Goal: Use online tool/utility

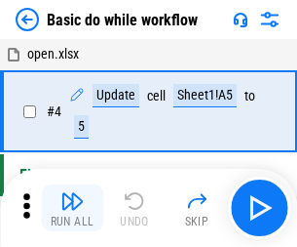
click at [72, 208] on img "button" at bounding box center [71, 200] width 23 height 23
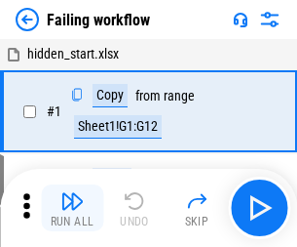
click at [72, 208] on img "button" at bounding box center [71, 200] width 23 height 23
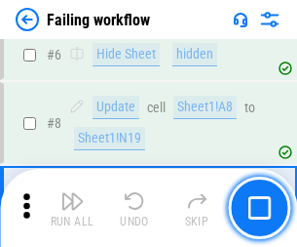
scroll to position [413, 0]
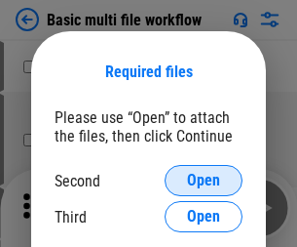
click at [204, 180] on span "Open" at bounding box center [203, 181] width 33 height 16
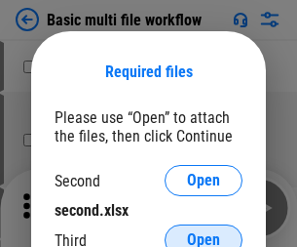
click at [204, 232] on span "Open" at bounding box center [203, 240] width 33 height 16
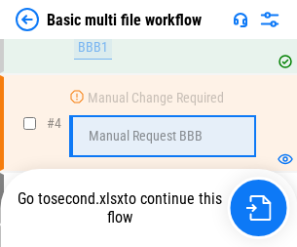
scroll to position [537, 0]
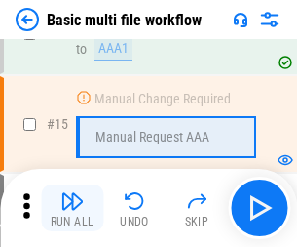
click at [72, 208] on img "button" at bounding box center [71, 200] width 23 height 23
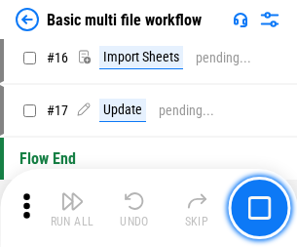
click at [72, 208] on img "button" at bounding box center [71, 200] width 23 height 23
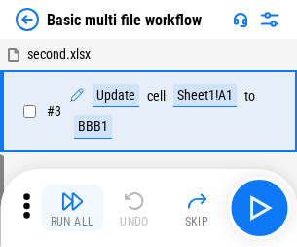
click at [72, 208] on img "button" at bounding box center [71, 200] width 23 height 23
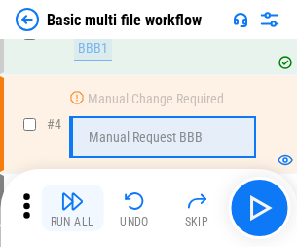
click at [72, 208] on img "button" at bounding box center [71, 200] width 23 height 23
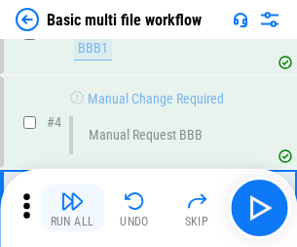
click at [72, 208] on img "button" at bounding box center [71, 200] width 23 height 23
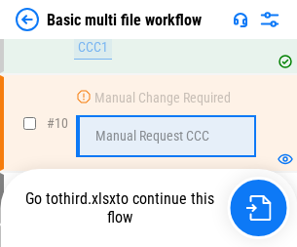
scroll to position [1019, 0]
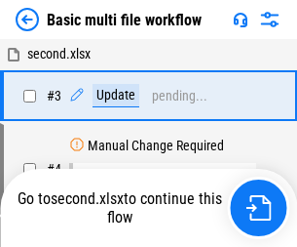
scroll to position [79, 0]
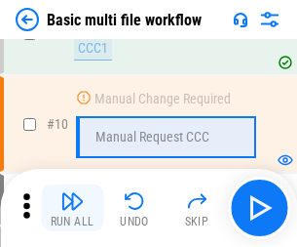
click at [72, 208] on img "button" at bounding box center [71, 200] width 23 height 23
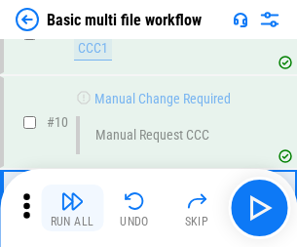
click at [72, 208] on img "button" at bounding box center [71, 200] width 23 height 23
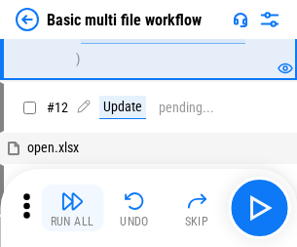
scroll to position [914, 0]
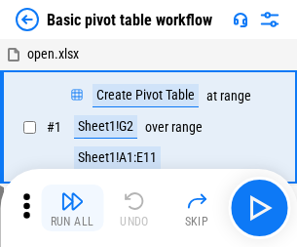
click at [72, 208] on img "button" at bounding box center [71, 200] width 23 height 23
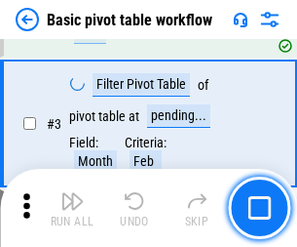
scroll to position [467, 0]
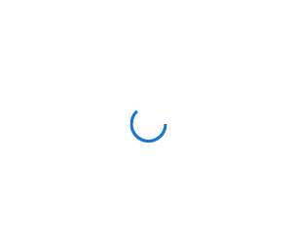
scroll to position [7, 0]
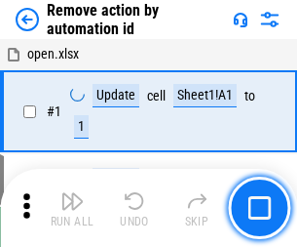
scroll to position [72, 0]
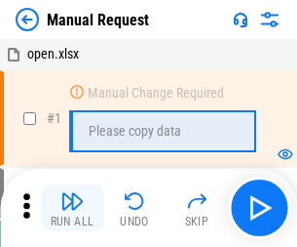
click at [72, 208] on img "button" at bounding box center [71, 200] width 23 height 23
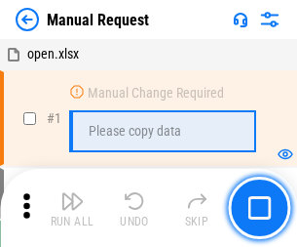
scroll to position [66, 0]
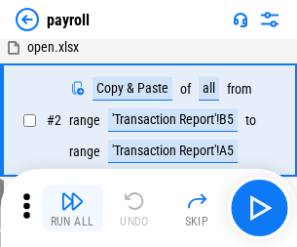
click at [72, 208] on img "button" at bounding box center [71, 200] width 23 height 23
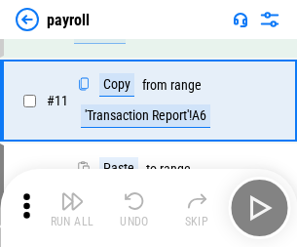
scroll to position [141, 0]
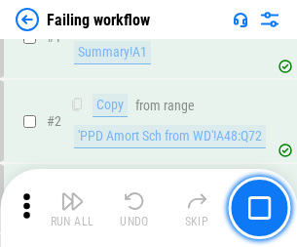
scroll to position [315, 0]
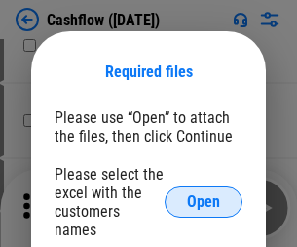
click at [204, 194] on span "Open" at bounding box center [203, 202] width 33 height 16
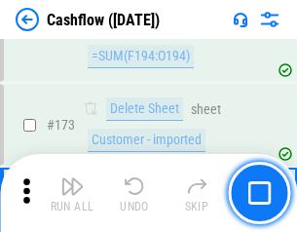
scroll to position [2064, 0]
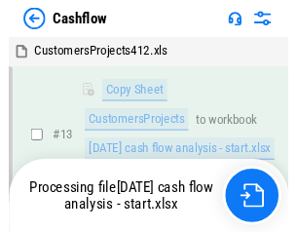
scroll to position [293, 0]
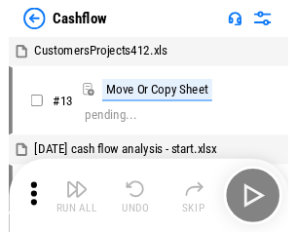
scroll to position [22, 0]
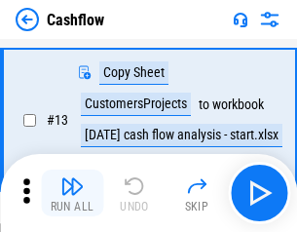
click at [72, 193] on img "button" at bounding box center [71, 186] width 23 height 23
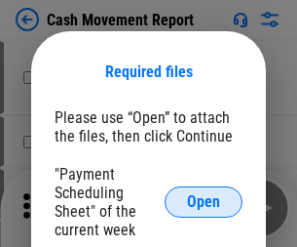
click at [204, 202] on span "Open" at bounding box center [203, 202] width 33 height 16
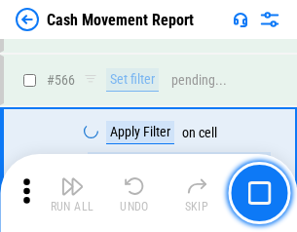
scroll to position [8937, 0]
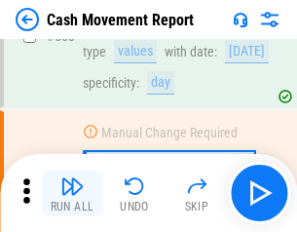
click at [72, 193] on img "button" at bounding box center [71, 186] width 23 height 23
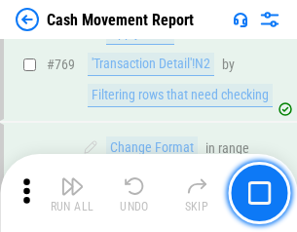
scroll to position [10835, 0]
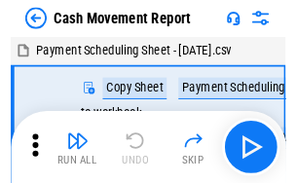
scroll to position [35, 0]
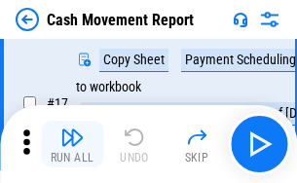
click at [72, 144] on img "button" at bounding box center [71, 137] width 23 height 23
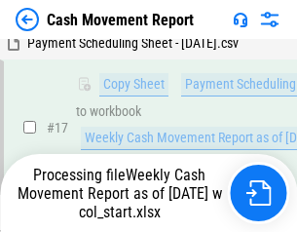
scroll to position [406, 0]
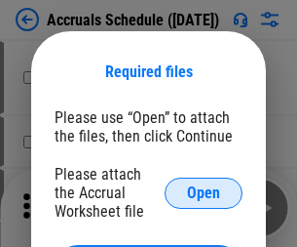
click at [204, 192] on span "Open" at bounding box center [203, 193] width 33 height 16
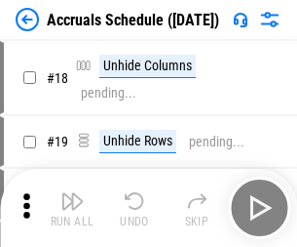
click at [72, 208] on img "button" at bounding box center [71, 200] width 23 height 23
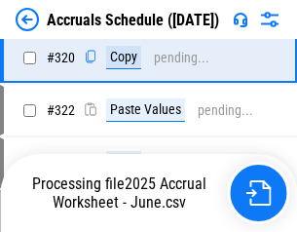
scroll to position [3627, 0]
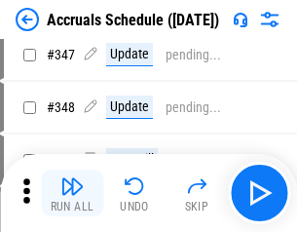
click at [72, 193] on img "button" at bounding box center [71, 186] width 23 height 23
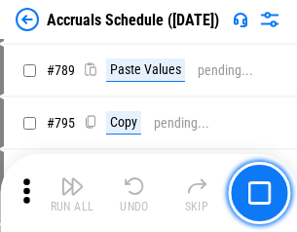
scroll to position [8191, 0]
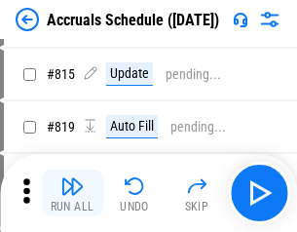
click at [72, 193] on img "button" at bounding box center [71, 186] width 23 height 23
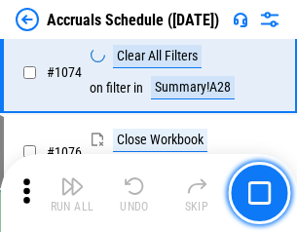
scroll to position [11679, 0]
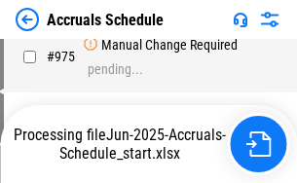
scroll to position [9643, 0]
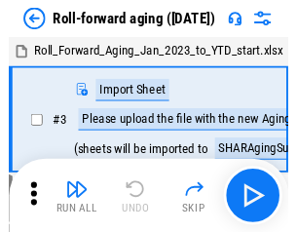
scroll to position [3, 0]
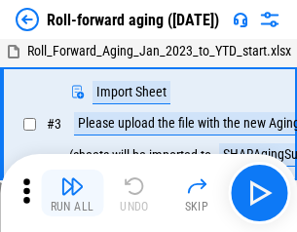
click at [72, 193] on img "button" at bounding box center [71, 186] width 23 height 23
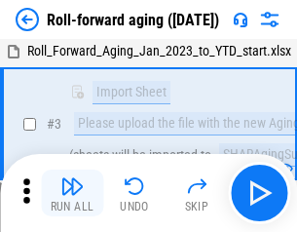
click at [72, 193] on img "button" at bounding box center [71, 186] width 23 height 23
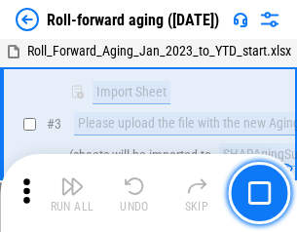
scroll to position [126, 0]
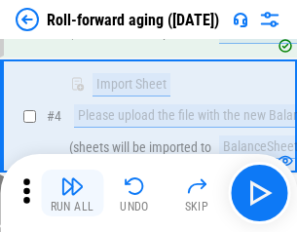
click at [72, 193] on img "button" at bounding box center [71, 186] width 23 height 23
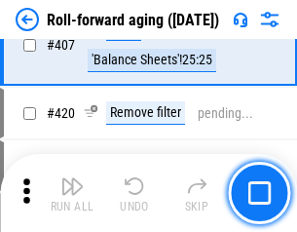
scroll to position [6762, 0]
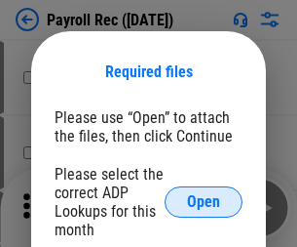
click at [204, 202] on span "Open" at bounding box center [203, 202] width 33 height 16
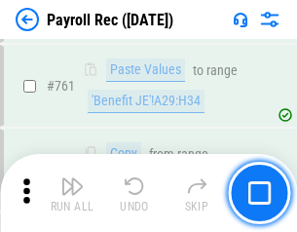
scroll to position [12000, 0]
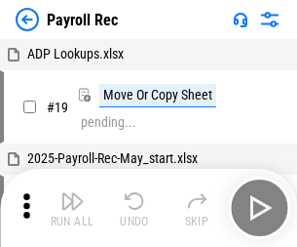
click at [72, 208] on img "button" at bounding box center [71, 200] width 23 height 23
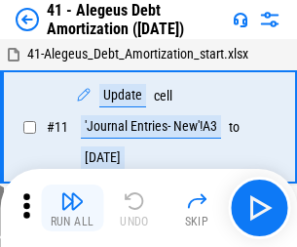
click at [72, 208] on img "button" at bounding box center [71, 200] width 23 height 23
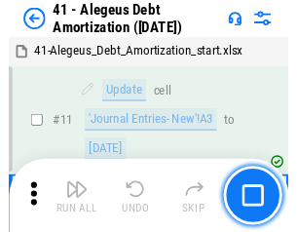
scroll to position [241, 0]
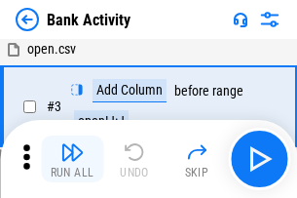
click at [72, 159] on img "button" at bounding box center [71, 151] width 23 height 23
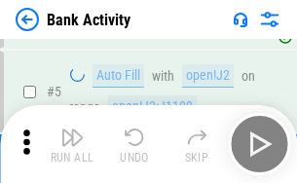
scroll to position [103, 0]
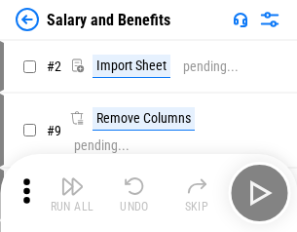
click at [72, 193] on img "button" at bounding box center [71, 186] width 23 height 23
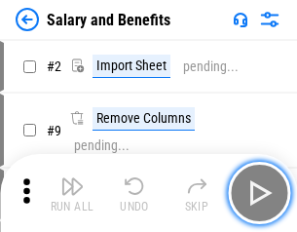
scroll to position [26, 0]
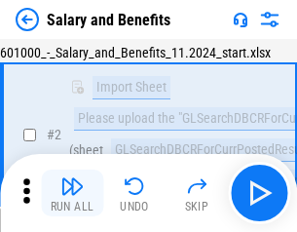
click at [72, 193] on img "button" at bounding box center [71, 186] width 23 height 23
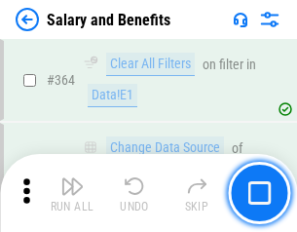
scroll to position [9183, 0]
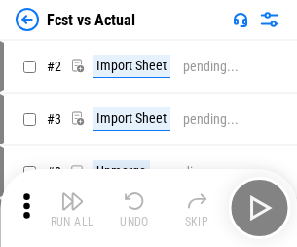
click at [72, 193] on img "button" at bounding box center [71, 200] width 23 height 23
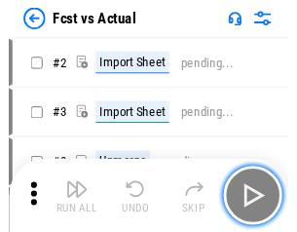
scroll to position [25, 0]
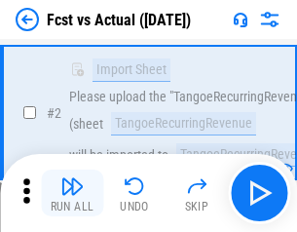
click at [72, 193] on img "button" at bounding box center [71, 186] width 23 height 23
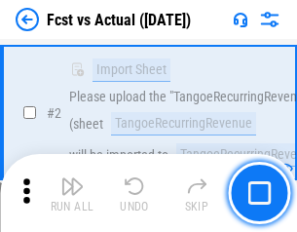
scroll to position [182, 0]
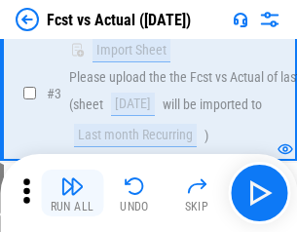
click at [72, 193] on img "button" at bounding box center [71, 186] width 23 height 23
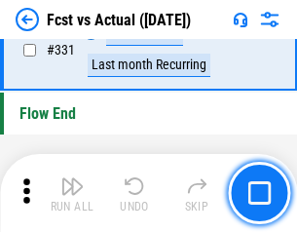
scroll to position [9334, 0]
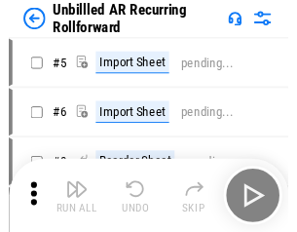
scroll to position [42, 0]
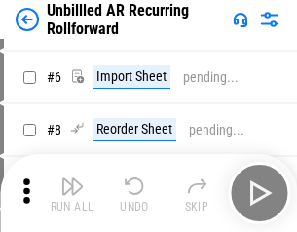
click at [72, 193] on img "button" at bounding box center [71, 186] width 23 height 23
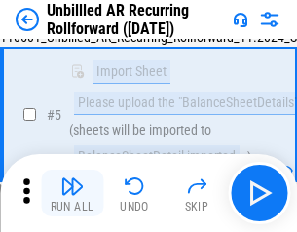
click at [72, 193] on img "button" at bounding box center [71, 186] width 23 height 23
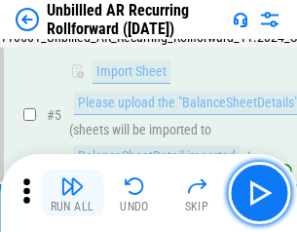
scroll to position [183, 0]
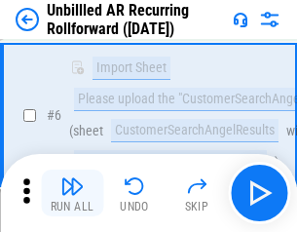
click at [72, 193] on img "button" at bounding box center [71, 186] width 23 height 23
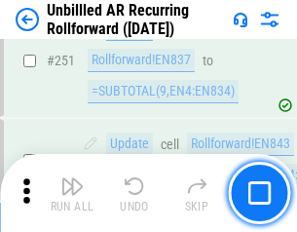
scroll to position [6623, 0]
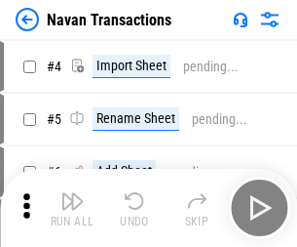
click at [72, 193] on img "button" at bounding box center [71, 200] width 23 height 23
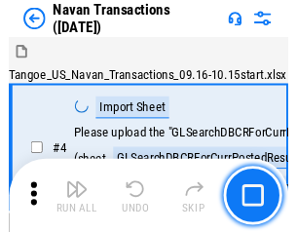
scroll to position [31, 0]
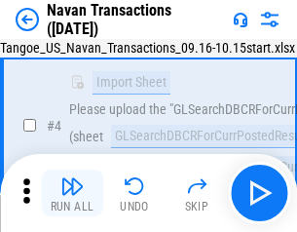
click at [72, 193] on img "button" at bounding box center [71, 186] width 23 height 23
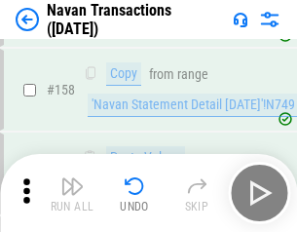
scroll to position [6322, 0]
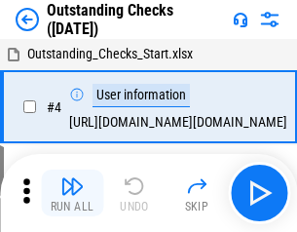
click at [72, 193] on img "button" at bounding box center [71, 186] width 23 height 23
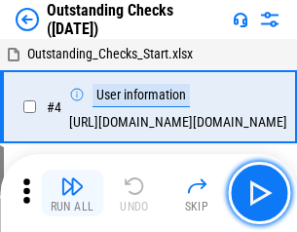
scroll to position [82, 0]
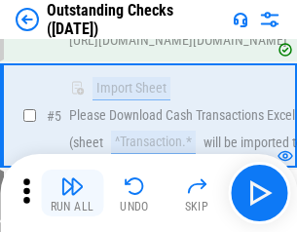
click at [72, 193] on img "button" at bounding box center [71, 186] width 23 height 23
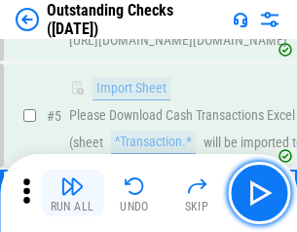
scroll to position [204, 0]
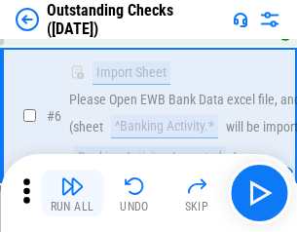
click at [72, 193] on img "button" at bounding box center [71, 186] width 23 height 23
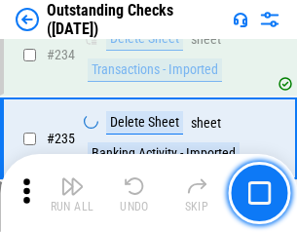
scroll to position [5921, 0]
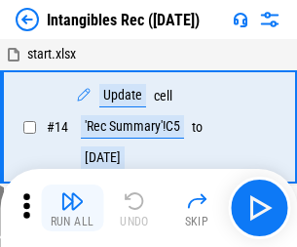
click at [72, 208] on img "button" at bounding box center [71, 200] width 23 height 23
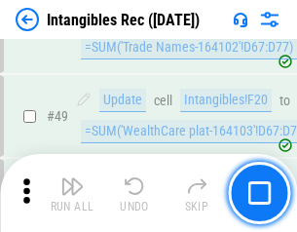
scroll to position [760, 0]
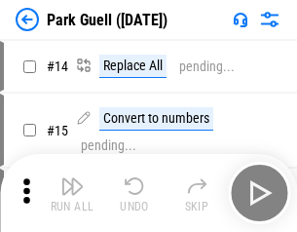
click at [72, 193] on img "button" at bounding box center [71, 186] width 23 height 23
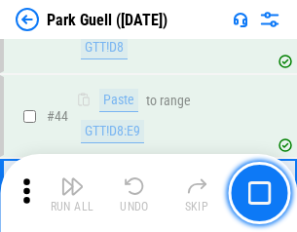
scroll to position [2439, 0]
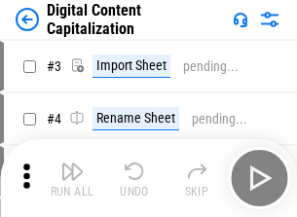
click at [72, 164] on img "button" at bounding box center [71, 171] width 23 height 23
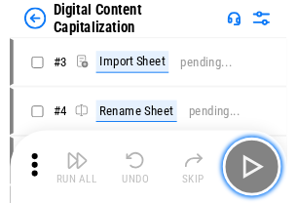
scroll to position [57, 0]
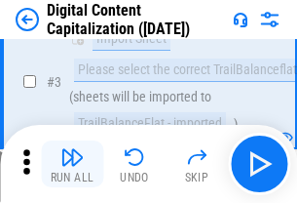
click at [72, 164] on img "button" at bounding box center [71, 156] width 23 height 23
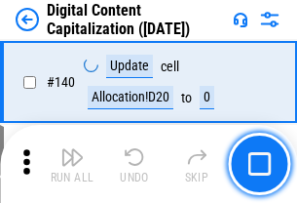
scroll to position [2068, 0]
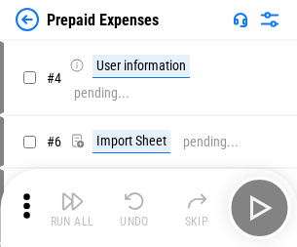
click at [72, 193] on img "button" at bounding box center [71, 200] width 23 height 23
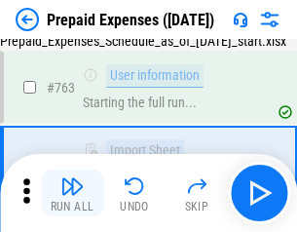
click at [72, 193] on img "button" at bounding box center [71, 186] width 23 height 23
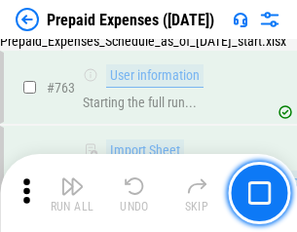
scroll to position [5520, 0]
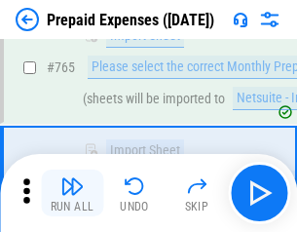
click at [72, 193] on img "button" at bounding box center [71, 186] width 23 height 23
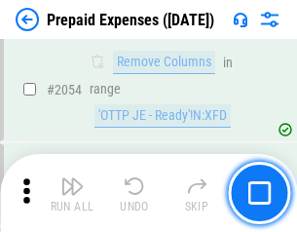
scroll to position [20383, 0]
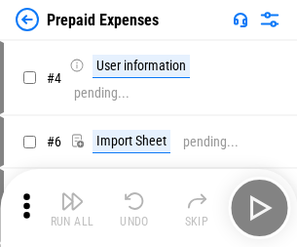
click at [72, 208] on img "button" at bounding box center [71, 200] width 23 height 23
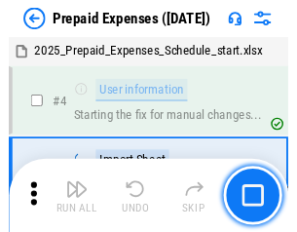
scroll to position [86, 0]
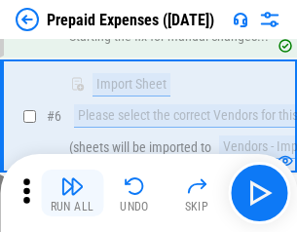
click at [72, 193] on img "button" at bounding box center [71, 186] width 23 height 23
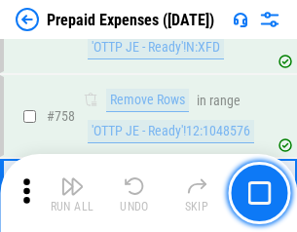
scroll to position [6948, 0]
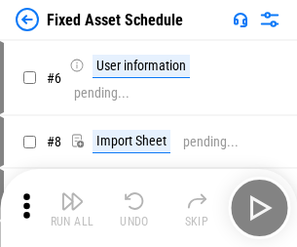
click at [72, 208] on img "button" at bounding box center [71, 200] width 23 height 23
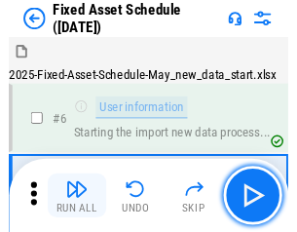
scroll to position [105, 0]
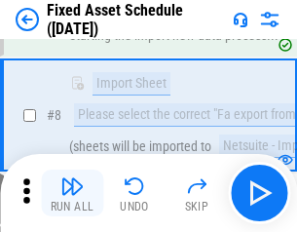
click at [72, 193] on img "button" at bounding box center [71, 186] width 23 height 23
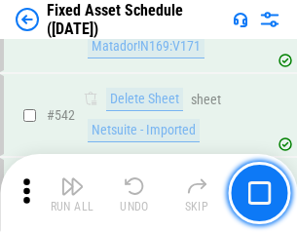
scroll to position [6952, 0]
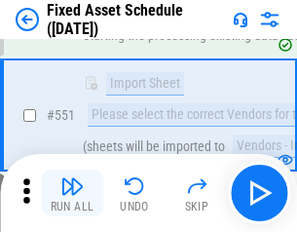
click at [72, 193] on img "button" at bounding box center [71, 186] width 23 height 23
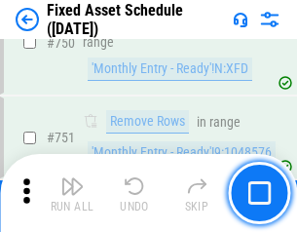
scroll to position [9506, 0]
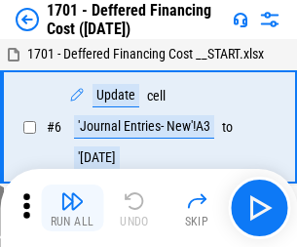
click at [72, 208] on img "button" at bounding box center [71, 200] width 23 height 23
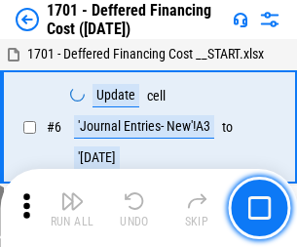
scroll to position [234, 0]
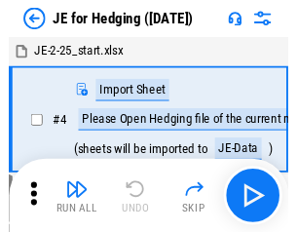
scroll to position [3, 0]
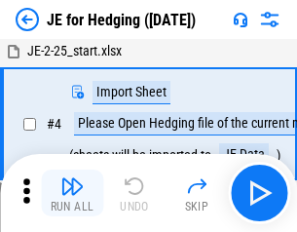
click at [72, 193] on img "button" at bounding box center [71, 186] width 23 height 23
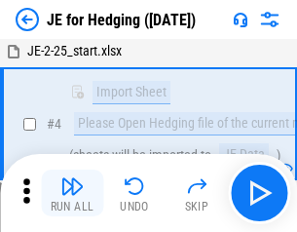
click at [72, 193] on img "button" at bounding box center [71, 186] width 23 height 23
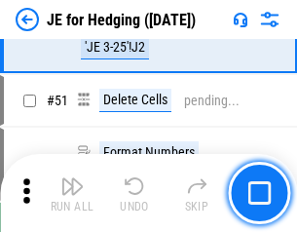
scroll to position [1263, 0]
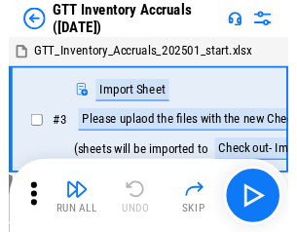
scroll to position [3, 0]
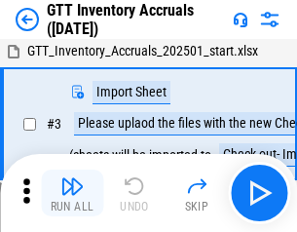
click at [72, 193] on img "button" at bounding box center [71, 186] width 23 height 23
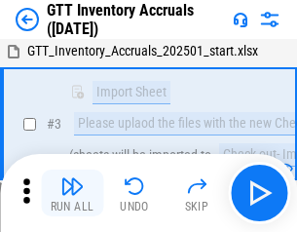
click at [72, 193] on img "button" at bounding box center [71, 186] width 23 height 23
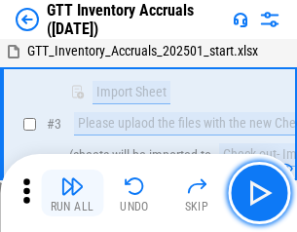
scroll to position [126, 0]
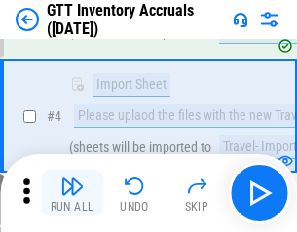
click at [72, 193] on img "button" at bounding box center [71, 186] width 23 height 23
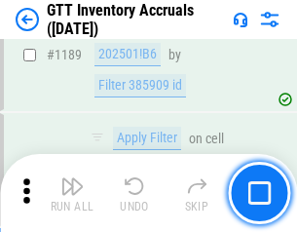
scroll to position [15923, 0]
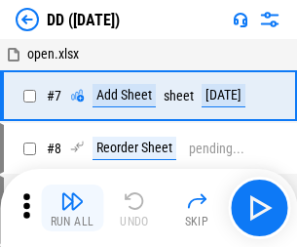
click at [72, 208] on img "button" at bounding box center [71, 200] width 23 height 23
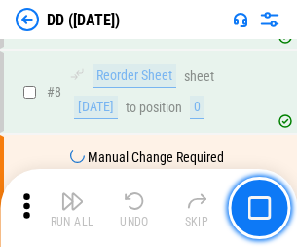
scroll to position [188, 0]
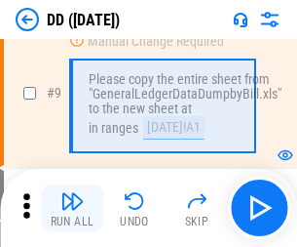
click at [72, 208] on img "button" at bounding box center [71, 200] width 23 height 23
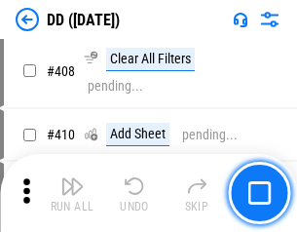
scroll to position [8724, 0]
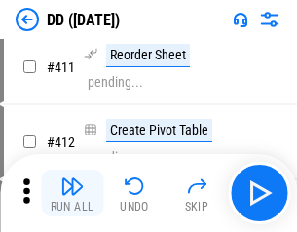
click at [72, 193] on img "button" at bounding box center [71, 186] width 23 height 23
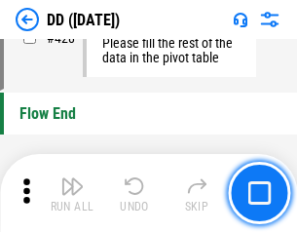
scroll to position [9333, 0]
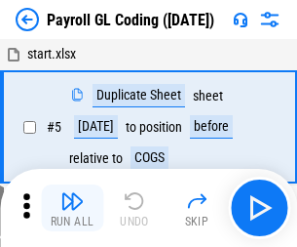
click at [72, 208] on img "button" at bounding box center [71, 200] width 23 height 23
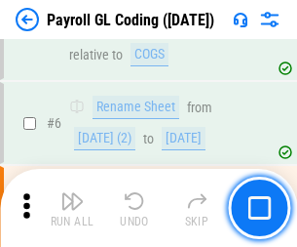
scroll to position [234, 0]
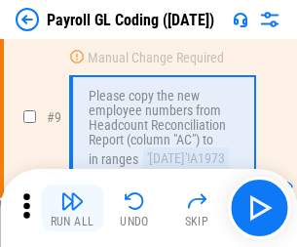
click at [72, 208] on img "button" at bounding box center [71, 200] width 23 height 23
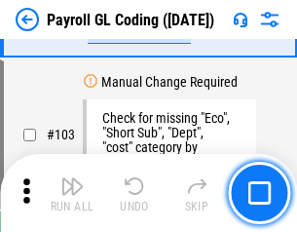
scroll to position [4575, 0]
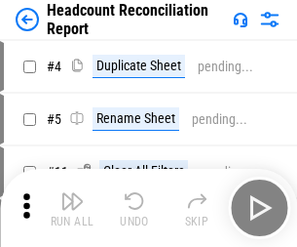
click at [72, 208] on img "button" at bounding box center [71, 200] width 23 height 23
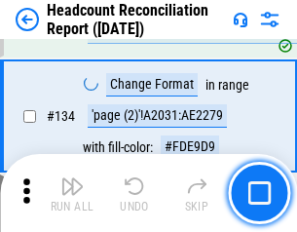
scroll to position [2344, 0]
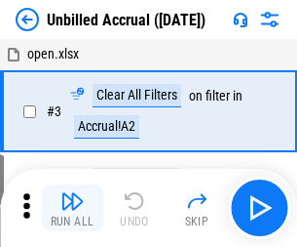
click at [72, 208] on img "button" at bounding box center [71, 200] width 23 height 23
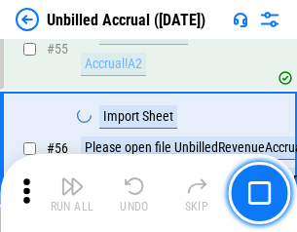
scroll to position [2036, 0]
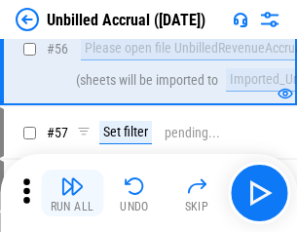
click at [72, 193] on img "button" at bounding box center [71, 186] width 23 height 23
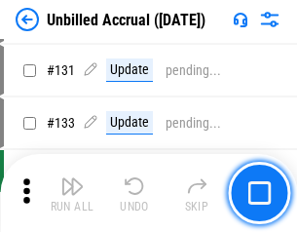
scroll to position [5808, 0]
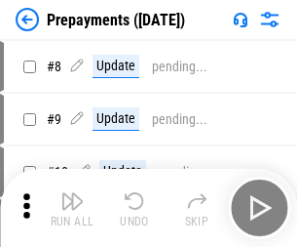
click at [72, 208] on img "button" at bounding box center [71, 200] width 23 height 23
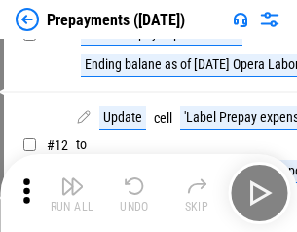
scroll to position [122, 0]
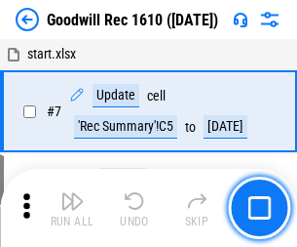
scroll to position [333, 0]
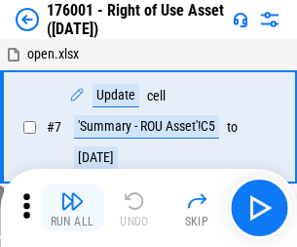
click at [72, 208] on img "button" at bounding box center [71, 200] width 23 height 23
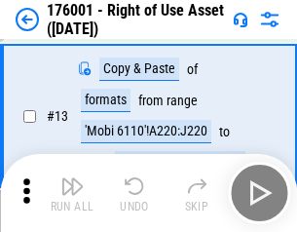
scroll to position [126, 0]
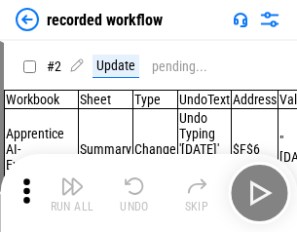
click at [72, 193] on img "button" at bounding box center [71, 186] width 23 height 23
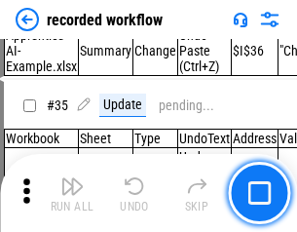
scroll to position [6095, 0]
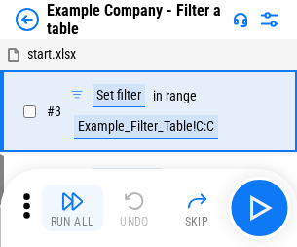
click at [72, 208] on img "button" at bounding box center [71, 200] width 23 height 23
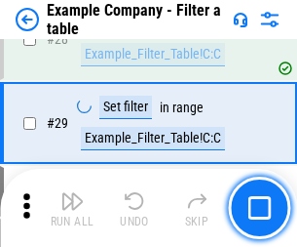
scroll to position [1784, 0]
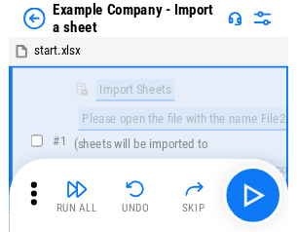
scroll to position [30, 0]
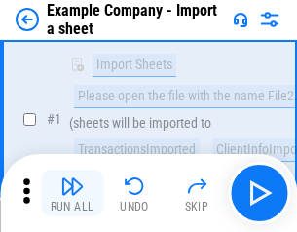
click at [72, 193] on img "button" at bounding box center [71, 186] width 23 height 23
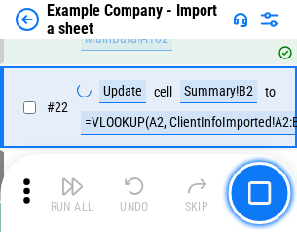
scroll to position [431, 0]
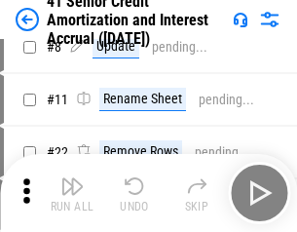
click at [72, 193] on img "button" at bounding box center [71, 186] width 23 height 23
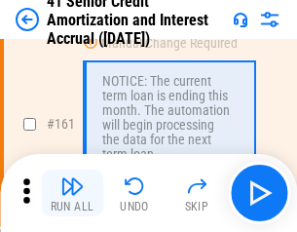
click at [72, 193] on img "button" at bounding box center [71, 186] width 23 height 23
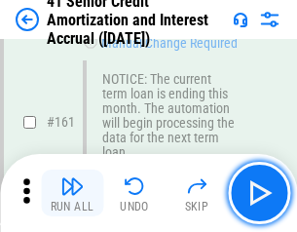
scroll to position [2086, 0]
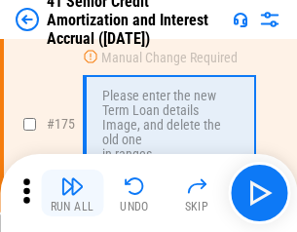
click at [72, 193] on img "button" at bounding box center [71, 186] width 23 height 23
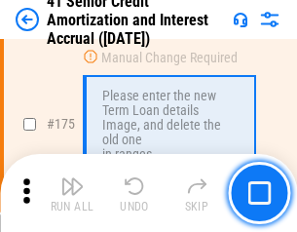
scroll to position [2283, 0]
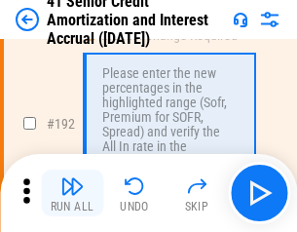
click at [72, 193] on img "button" at bounding box center [71, 186] width 23 height 23
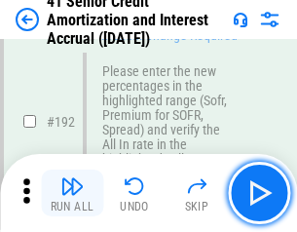
scroll to position [2488, 0]
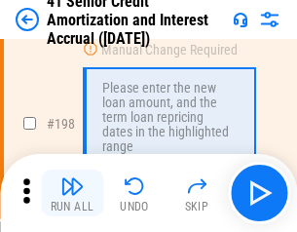
click at [72, 193] on img "button" at bounding box center [71, 186] width 23 height 23
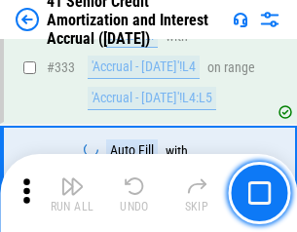
scroll to position [4981, 0]
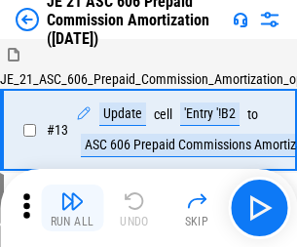
click at [72, 193] on img "button" at bounding box center [71, 200] width 23 height 23
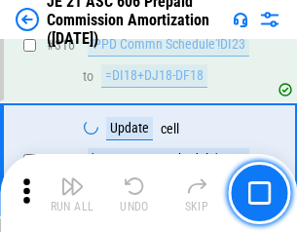
scroll to position [3641, 0]
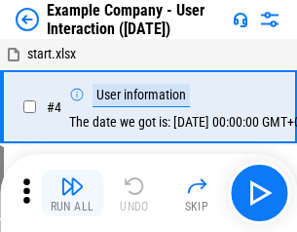
click at [72, 193] on img "button" at bounding box center [71, 186] width 23 height 23
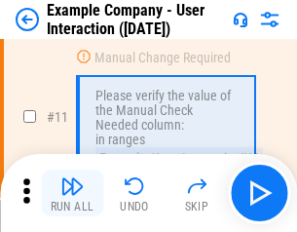
click at [72, 193] on img "button" at bounding box center [71, 186] width 23 height 23
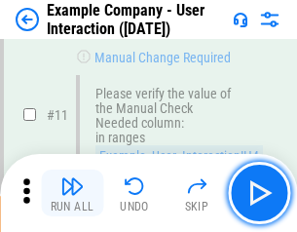
scroll to position [422, 0]
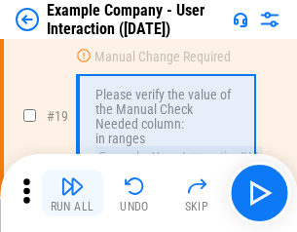
click at [72, 193] on img "button" at bounding box center [71, 186] width 23 height 23
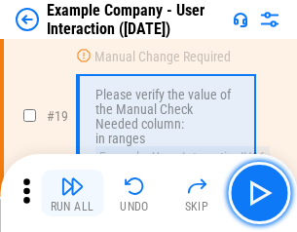
click at [72, 193] on img "button" at bounding box center [71, 186] width 23 height 23
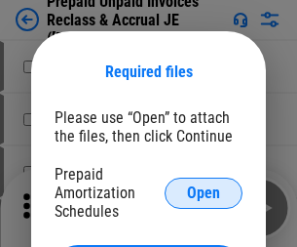
click at [204, 192] on span "Open" at bounding box center [203, 193] width 33 height 16
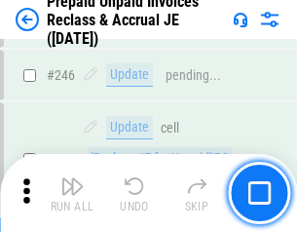
scroll to position [2633, 0]
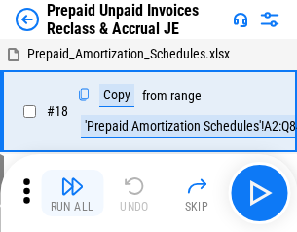
click at [72, 193] on img "button" at bounding box center [71, 186] width 23 height 23
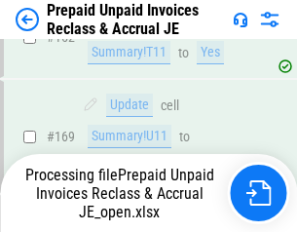
scroll to position [2533, 0]
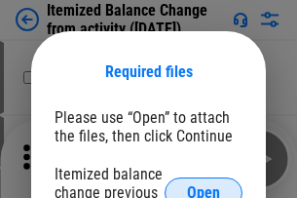
click at [204, 185] on span "Open" at bounding box center [203, 193] width 33 height 16
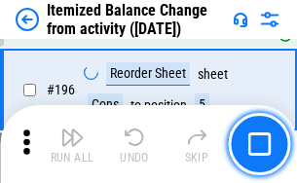
scroll to position [3753, 0]
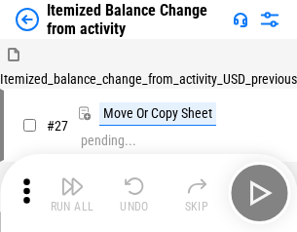
scroll to position [30, 0]
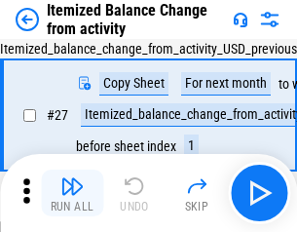
click at [72, 193] on img "button" at bounding box center [71, 186] width 23 height 23
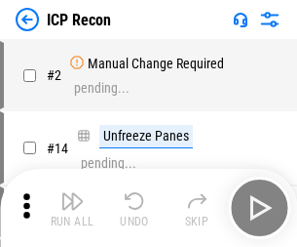
scroll to position [9, 0]
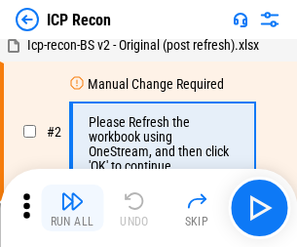
click at [72, 208] on img "button" at bounding box center [71, 200] width 23 height 23
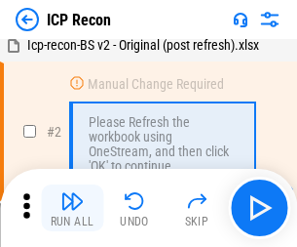
click at [72, 208] on img "button" at bounding box center [71, 200] width 23 height 23
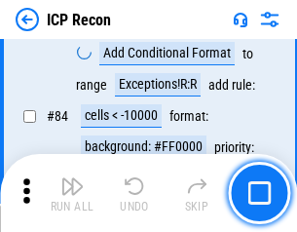
scroll to position [1911, 0]
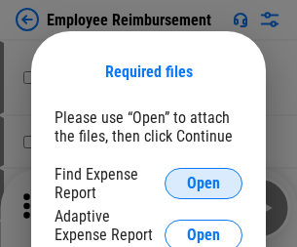
click at [204, 183] on span "Open" at bounding box center [203, 184] width 33 height 16
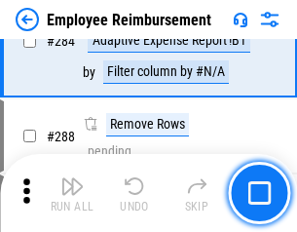
scroll to position [5300, 0]
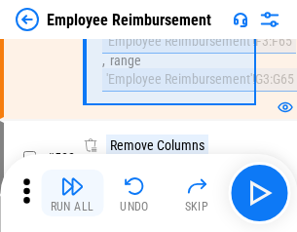
click at [72, 193] on img "button" at bounding box center [71, 186] width 23 height 23
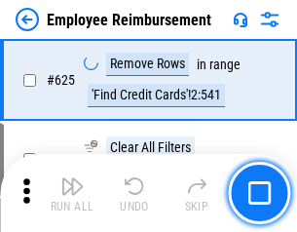
scroll to position [11675, 0]
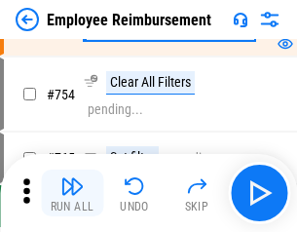
click at [72, 193] on img "button" at bounding box center [71, 186] width 23 height 23
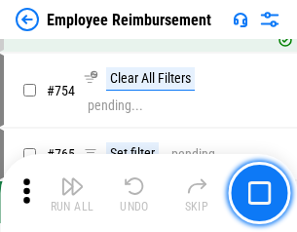
scroll to position [13680, 0]
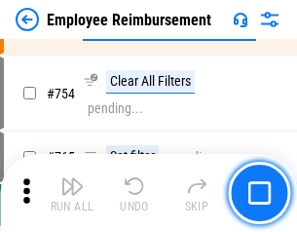
click at [72, 193] on img "button" at bounding box center [71, 186] width 23 height 23
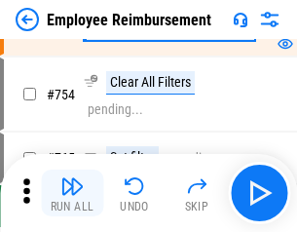
click at [72, 193] on img "button" at bounding box center [71, 186] width 23 height 23
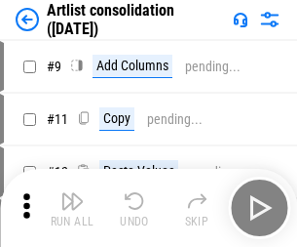
click at [72, 208] on img "button" at bounding box center [71, 200] width 23 height 23
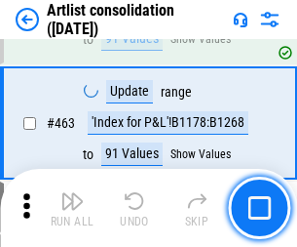
scroll to position [8538, 0]
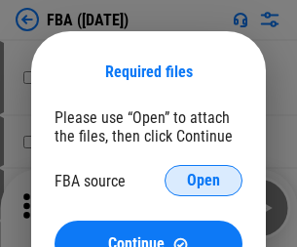
click at [204, 180] on span "Open" at bounding box center [203, 181] width 33 height 16
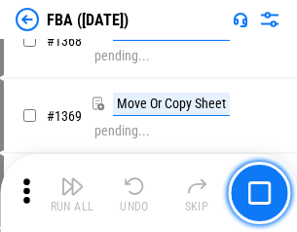
scroll to position [20941, 0]
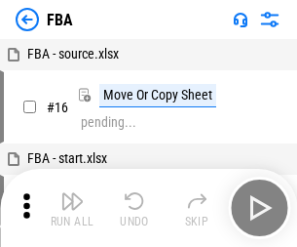
scroll to position [20, 0]
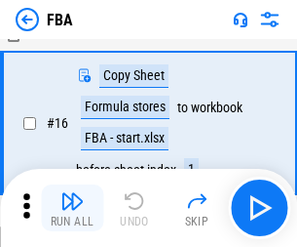
click at [72, 208] on img "button" at bounding box center [71, 200] width 23 height 23
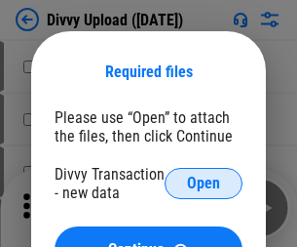
click at [204, 183] on span "Open" at bounding box center [203, 184] width 33 height 16
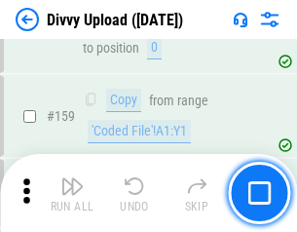
scroll to position [2019, 0]
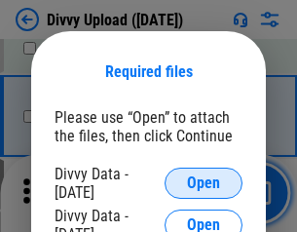
click at [204, 183] on span "Open" at bounding box center [203, 184] width 33 height 16
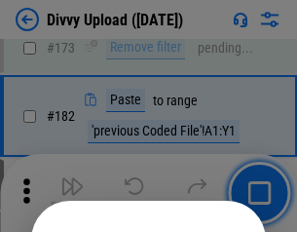
scroll to position [2189, 0]
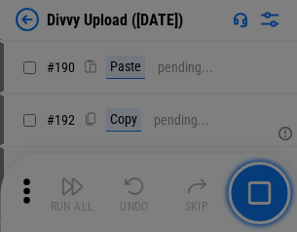
scroll to position [2461, 0]
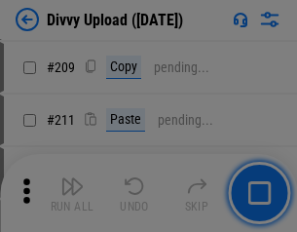
scroll to position [3312, 0]
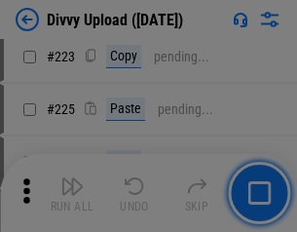
scroll to position [3891, 0]
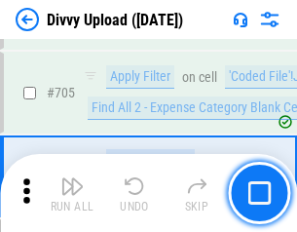
scroll to position [13339, 0]
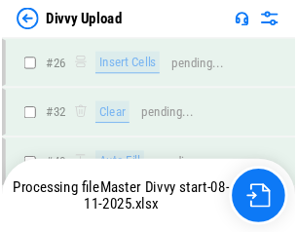
scroll to position [2019, 0]
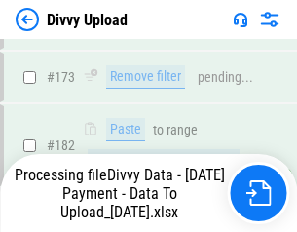
scroll to position [2182, 0]
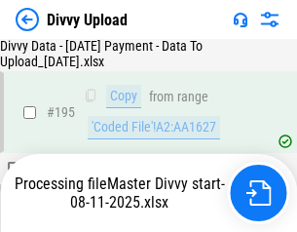
scroll to position [2825, 0]
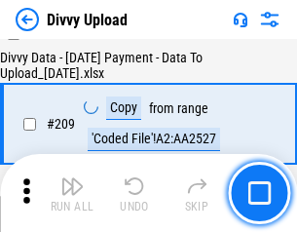
scroll to position [3585, 0]
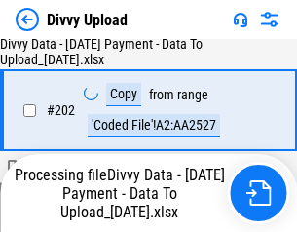
scroll to position [3171, 0]
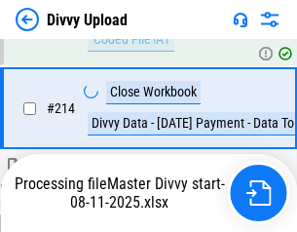
scroll to position [4015, 0]
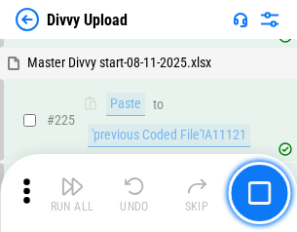
scroll to position [4726, 0]
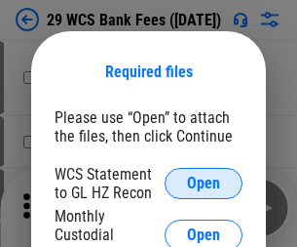
click at [204, 183] on span "Open" at bounding box center [203, 184] width 33 height 16
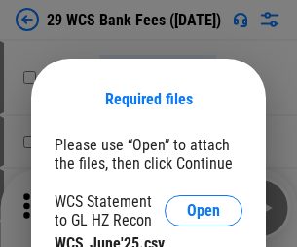
scroll to position [27, 0]
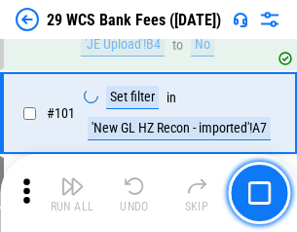
scroll to position [1900, 0]
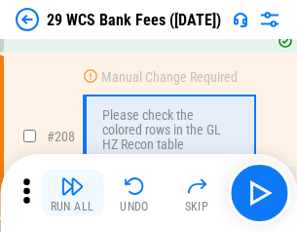
click at [72, 193] on img "button" at bounding box center [71, 186] width 23 height 23
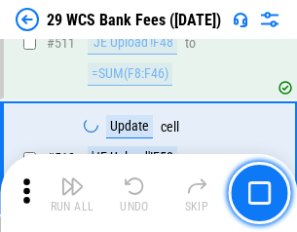
scroll to position [9811, 0]
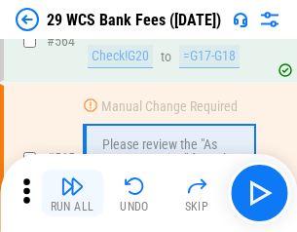
click at [72, 193] on img "button" at bounding box center [71, 186] width 23 height 23
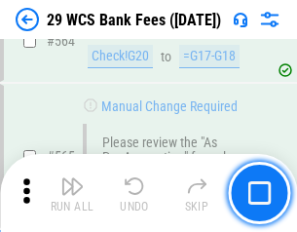
scroll to position [10546, 0]
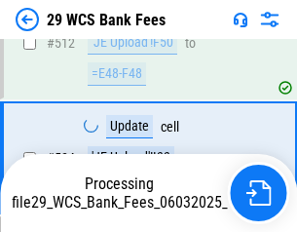
scroll to position [10410, 0]
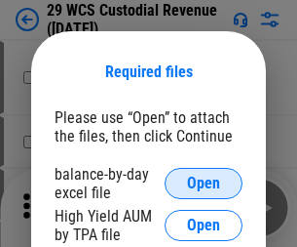
click at [204, 183] on span "Open" at bounding box center [203, 184] width 33 height 16
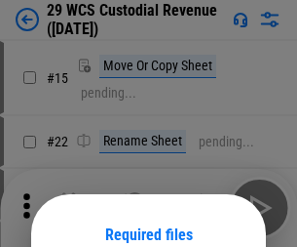
scroll to position [163, 0]
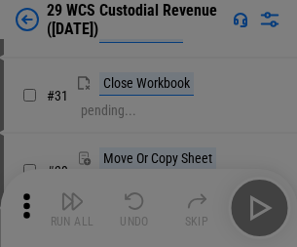
scroll to position [418, 0]
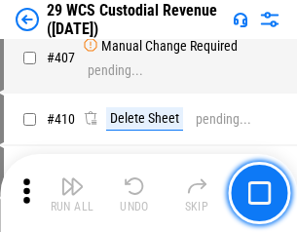
scroll to position [9032, 0]
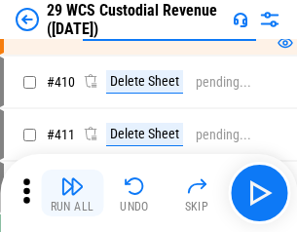
click at [72, 193] on img "button" at bounding box center [71, 186] width 23 height 23
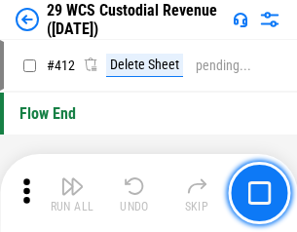
scroll to position [9312, 0]
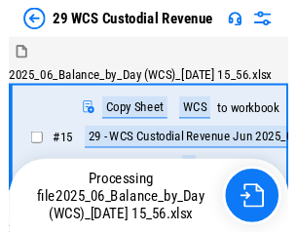
scroll to position [47, 0]
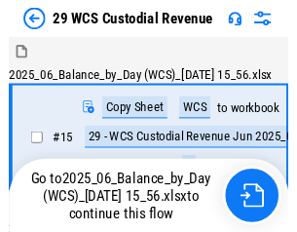
scroll to position [36, 0]
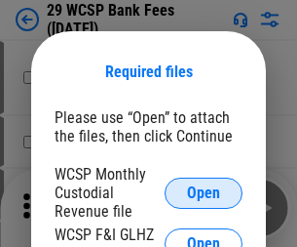
click at [204, 192] on span "Open" at bounding box center [203, 193] width 33 height 16
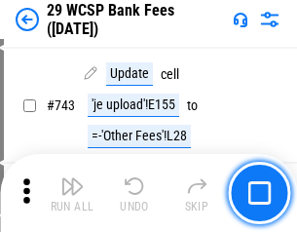
scroll to position [9826, 0]
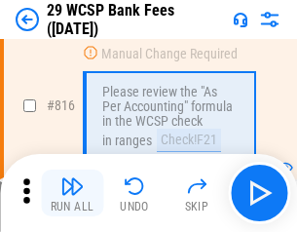
click at [72, 193] on img "button" at bounding box center [71, 186] width 23 height 23
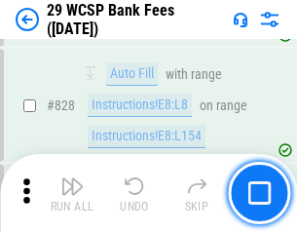
scroll to position [12372, 0]
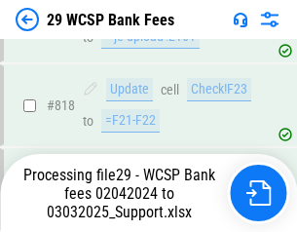
scroll to position [11990, 0]
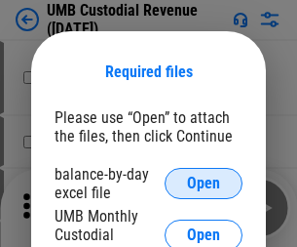
click at [204, 183] on span "Open" at bounding box center [203, 184] width 33 height 16
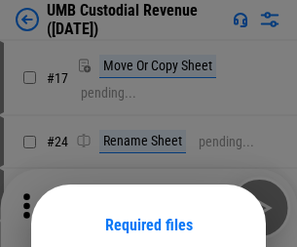
scroll to position [153, 0]
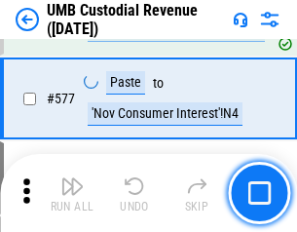
scroll to position [9094, 0]
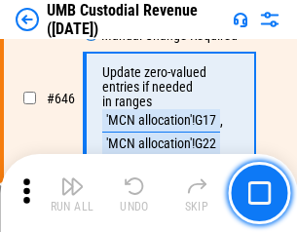
click at [72, 193] on img "button" at bounding box center [71, 186] width 23 height 23
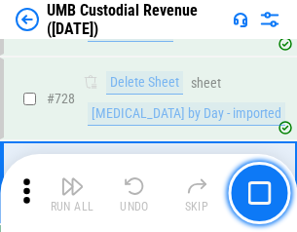
scroll to position [12029, 0]
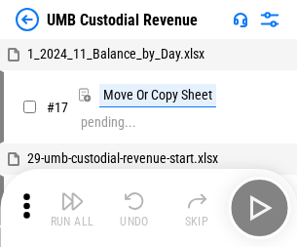
scroll to position [15, 0]
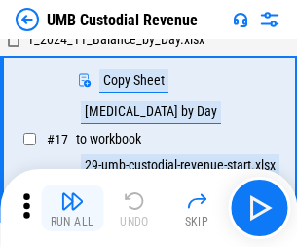
click at [72, 208] on img "button" at bounding box center [71, 200] width 23 height 23
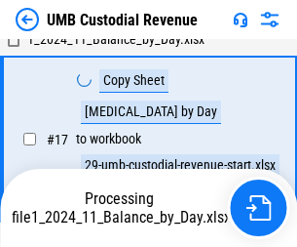
scroll to position [385, 0]
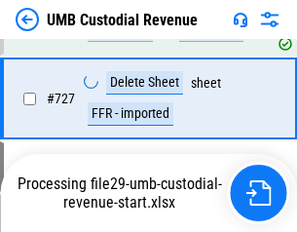
scroll to position [11900, 0]
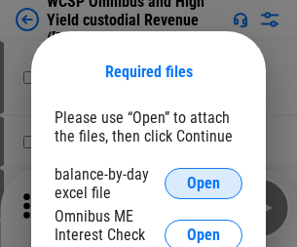
click at [204, 183] on span "Open" at bounding box center [203, 184] width 33 height 16
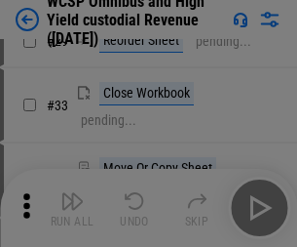
scroll to position [446, 0]
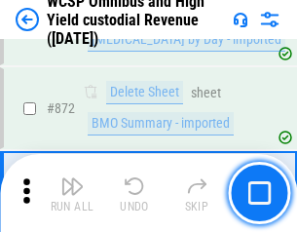
scroll to position [16503, 0]
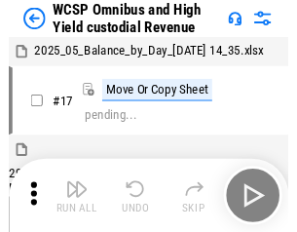
scroll to position [11, 0]
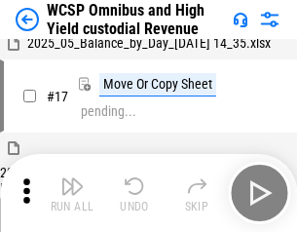
click at [72, 193] on img "button" at bounding box center [71, 186] width 23 height 23
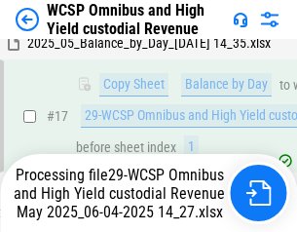
scroll to position [406, 0]
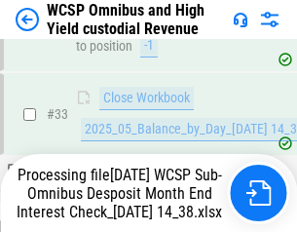
scroll to position [965, 0]
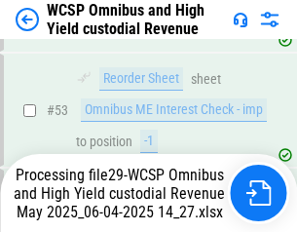
scroll to position [1425, 0]
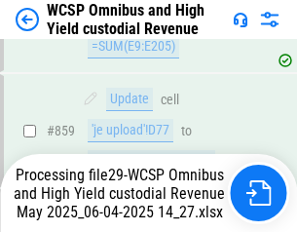
scroll to position [16458, 0]
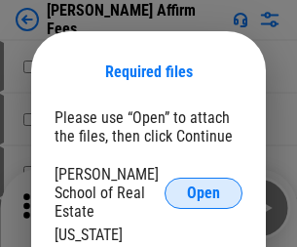
click at [204, 185] on span "Open" at bounding box center [203, 193] width 33 height 16
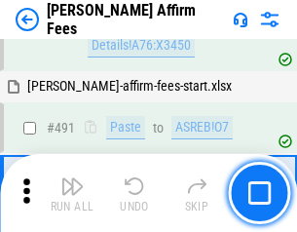
scroll to position [5302, 0]
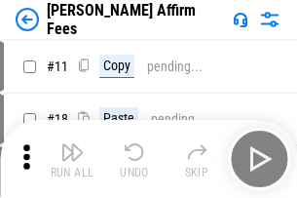
click at [72, 144] on img "button" at bounding box center [71, 151] width 23 height 23
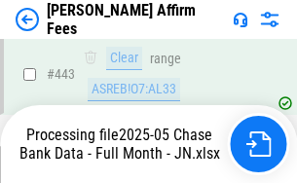
scroll to position [5114, 0]
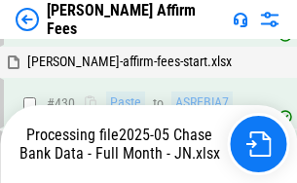
scroll to position [5114, 0]
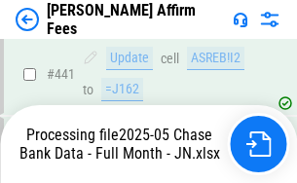
scroll to position [5114, 0]
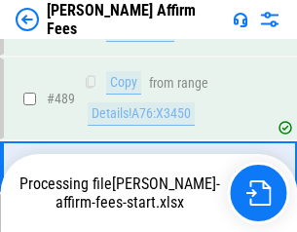
scroll to position [5090, 0]
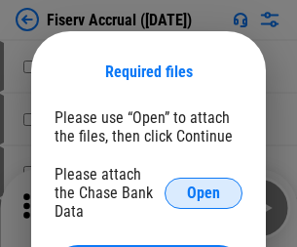
click at [204, 185] on span "Open" at bounding box center [203, 193] width 33 height 16
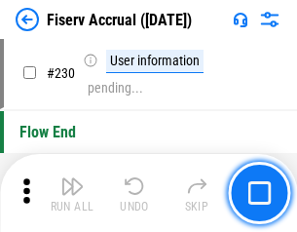
scroll to position [6179, 0]
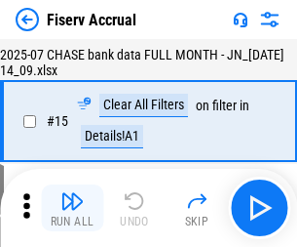
click at [72, 208] on img "button" at bounding box center [71, 200] width 23 height 23
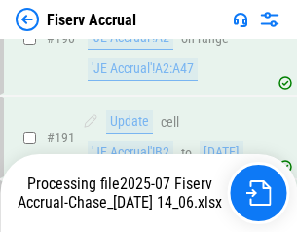
scroll to position [5127, 0]
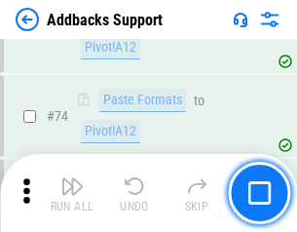
scroll to position [1420, 0]
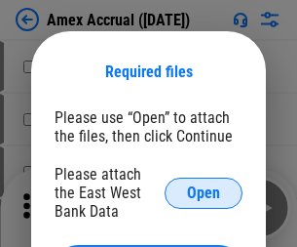
click at [204, 192] on span "Open" at bounding box center [203, 193] width 33 height 16
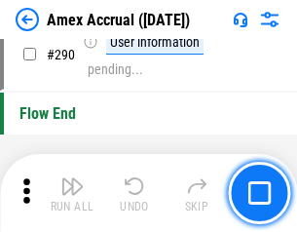
scroll to position [6072, 0]
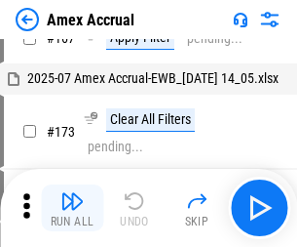
click at [72, 208] on img "button" at bounding box center [71, 200] width 23 height 23
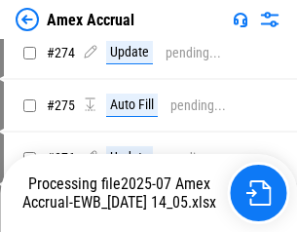
scroll to position [5569, 0]
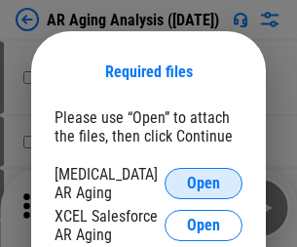
click at [204, 180] on span "Open" at bounding box center [203, 184] width 33 height 16
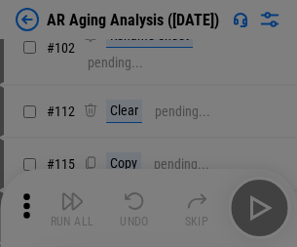
scroll to position [268, 0]
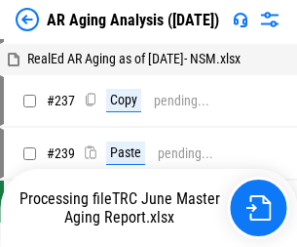
scroll to position [20, 0]
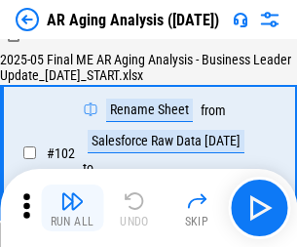
click at [72, 208] on img "button" at bounding box center [71, 200] width 23 height 23
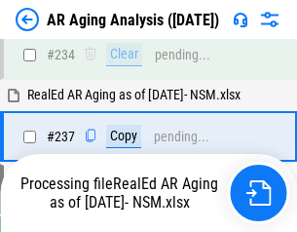
scroll to position [3023, 0]
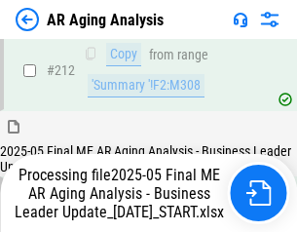
scroll to position [3000, 0]
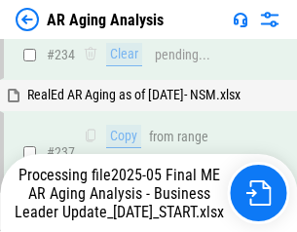
scroll to position [3081, 0]
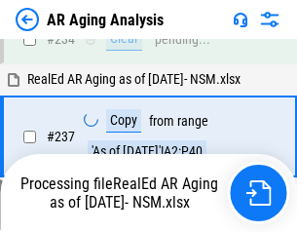
scroll to position [3081, 0]
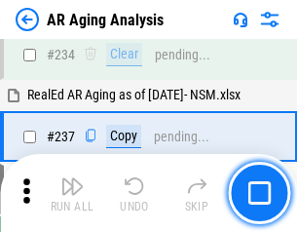
scroll to position [3000, 0]
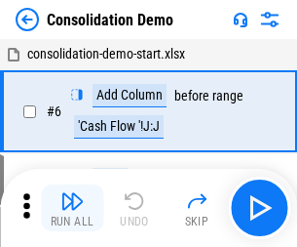
click at [72, 208] on img "button" at bounding box center [71, 200] width 23 height 23
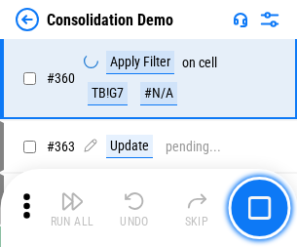
scroll to position [6536, 0]
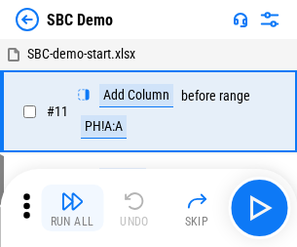
click at [72, 208] on img "button" at bounding box center [71, 200] width 23 height 23
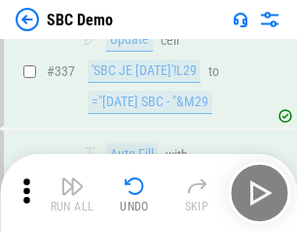
scroll to position [5130, 0]
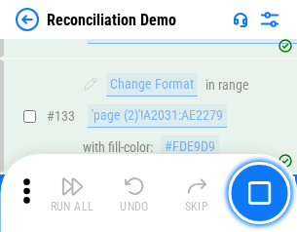
scroll to position [2316, 0]
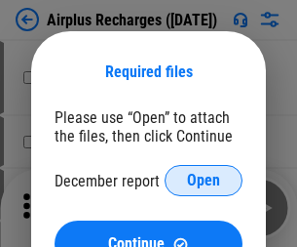
click at [204, 180] on span "Open" at bounding box center [203, 181] width 33 height 16
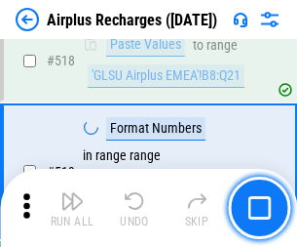
scroll to position [8391, 0]
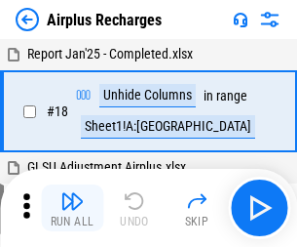
click at [72, 208] on img "button" at bounding box center [71, 200] width 23 height 23
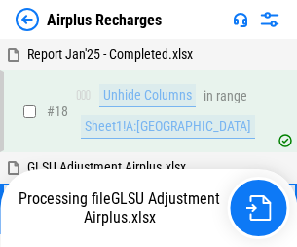
scroll to position [86, 0]
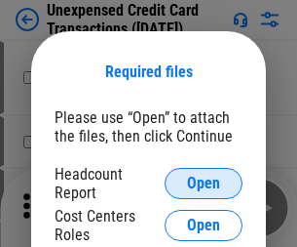
click at [204, 183] on span "Open" at bounding box center [203, 184] width 33 height 16
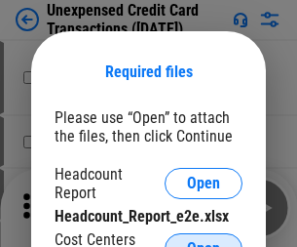
click at [204, 241] on span "Open" at bounding box center [203, 249] width 33 height 16
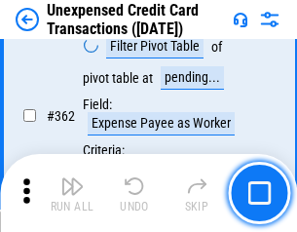
scroll to position [5014, 0]
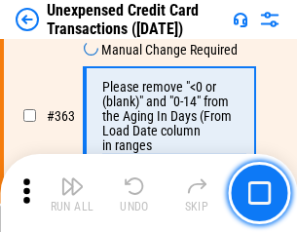
click at [72, 193] on img "button" at bounding box center [71, 186] width 23 height 23
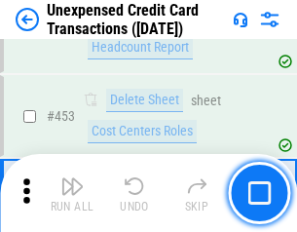
scroll to position [6651, 0]
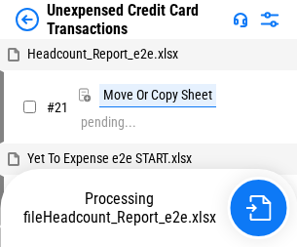
scroll to position [30, 0]
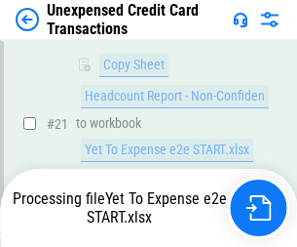
scroll to position [317, 0]
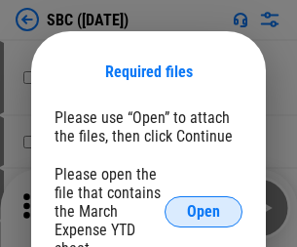
click at [204, 211] on span "Open" at bounding box center [203, 212] width 33 height 16
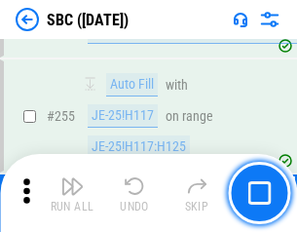
scroll to position [3810, 0]
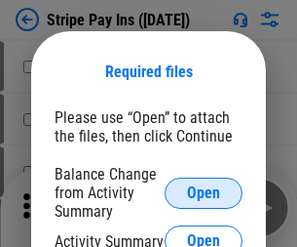
click at [204, 192] on span "Open" at bounding box center [203, 193] width 33 height 16
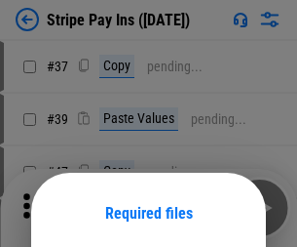
scroll to position [141, 0]
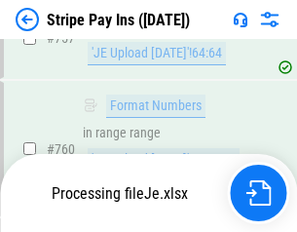
scroll to position [10268, 0]
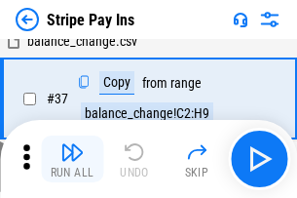
click at [72, 159] on img "button" at bounding box center [71, 151] width 23 height 23
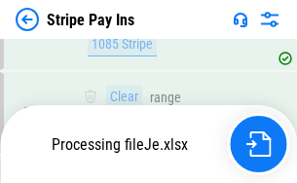
scroll to position [10225, 0]
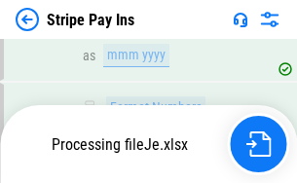
scroll to position [10225, 0]
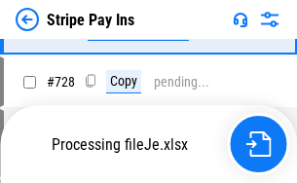
scroll to position [10225, 0]
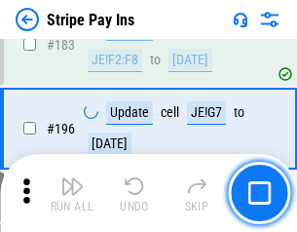
scroll to position [2639, 0]
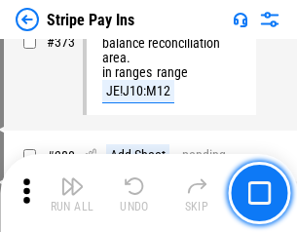
click at [72, 193] on img "button" at bounding box center [71, 186] width 23 height 23
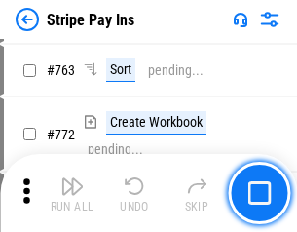
scroll to position [10201, 0]
